Goal: Find contact information: Find contact information

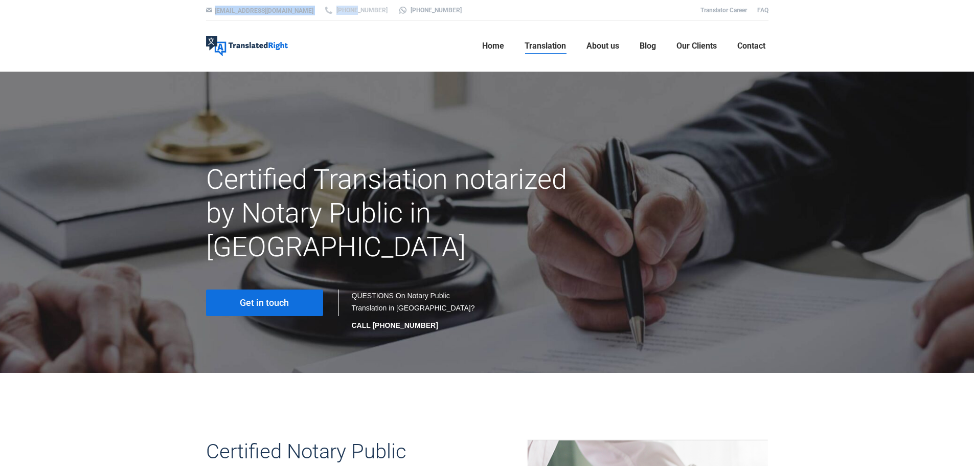
drag, startPoint x: 355, startPoint y: 8, endPoint x: 331, endPoint y: 10, distance: 23.6
click at [331, 10] on div "[EMAIL_ADDRESS][DOMAIN_NAME] [PHONE_NUMBER] [PHONE_NUMBER] Translator Career FAQ" at bounding box center [488, 10] width 614 height 20
click at [450, 12] on div at bounding box center [487, 10] width 1637 height 20
click at [426, 9] on div at bounding box center [487, 10] width 1637 height 20
drag, startPoint x: 373, startPoint y: 5, endPoint x: 419, endPoint y: 8, distance: 46.6
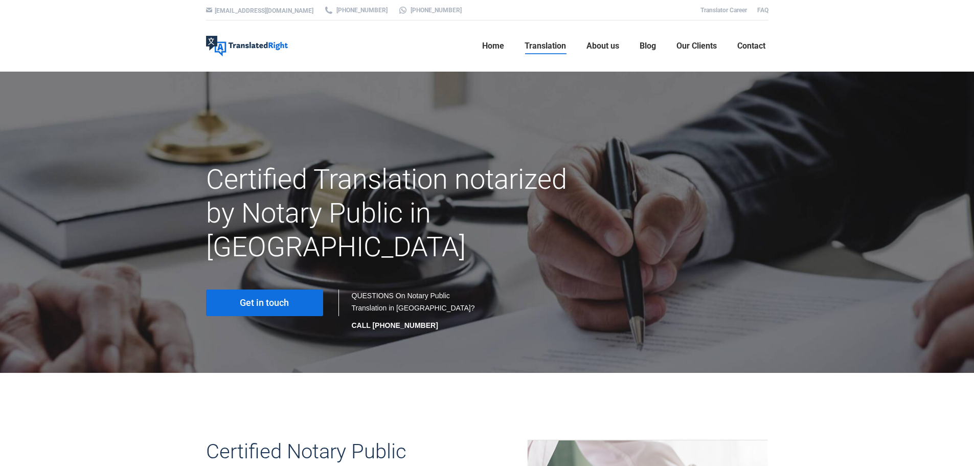
click at [419, 8] on div at bounding box center [487, 10] width 1637 height 20
drag, startPoint x: 395, startPoint y: 9, endPoint x: 421, endPoint y: 8, distance: 26.6
click at [421, 8] on div at bounding box center [487, 10] width 1637 height 20
click at [432, 13] on div at bounding box center [487, 10] width 1637 height 20
drag, startPoint x: 421, startPoint y: 291, endPoint x: 374, endPoint y: 291, distance: 47.1
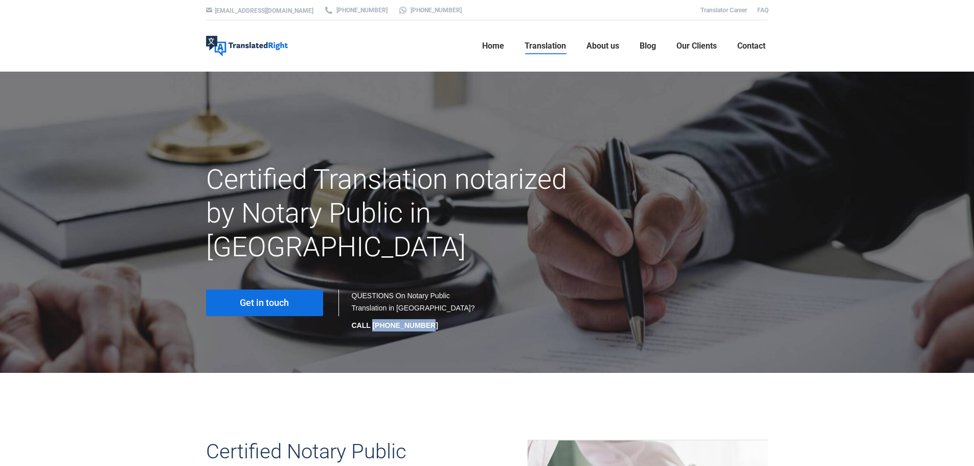
click at [374, 319] on p "CALL [PHONE_NUMBER]" at bounding box center [414, 325] width 125 height 12
